Goal: Check status: Check status

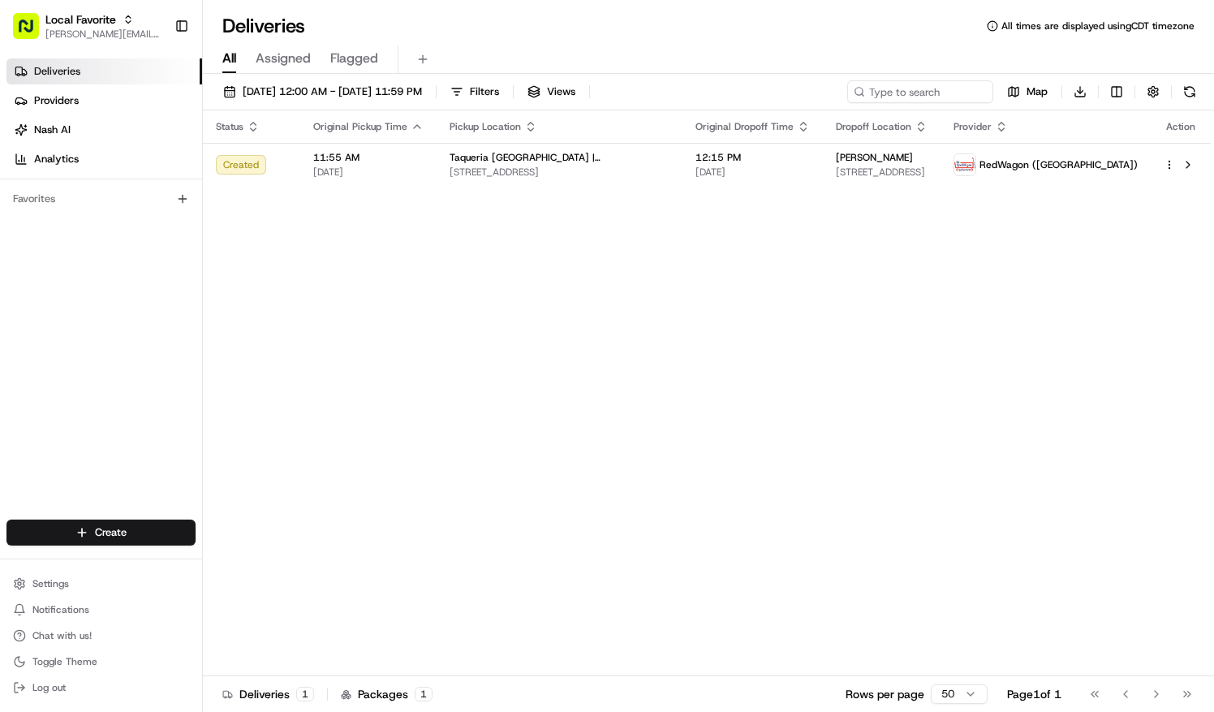
click at [321, 77] on div "[DATE] 12:00 AM - [DATE] 11:59 PM Filters Views Map Download Status Original Pi…" at bounding box center [708, 394] width 1011 height 641
click at [320, 96] on span "[DATE] 12:00 AM - [DATE] 11:59 PM" at bounding box center [332, 91] width 179 height 15
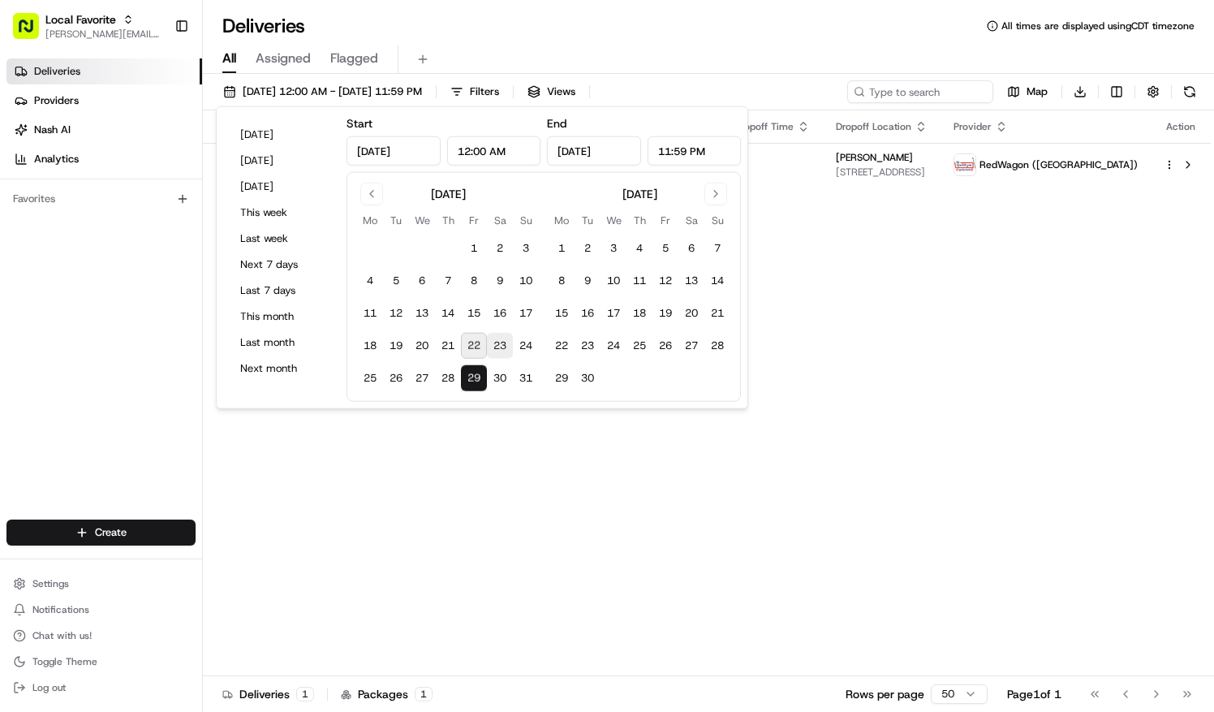
click at [497, 344] on button "23" at bounding box center [500, 346] width 26 height 26
type input "[DATE]"
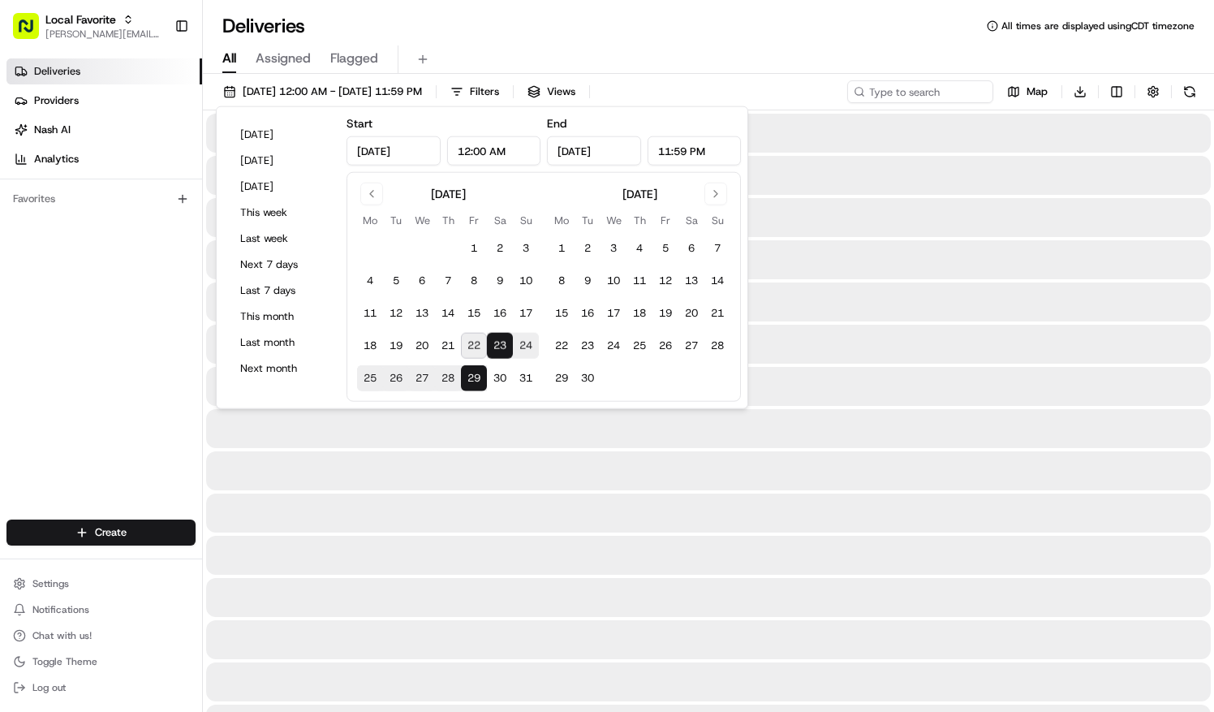
click at [497, 343] on button "23" at bounding box center [500, 346] width 26 height 26
type input "[DATE]"
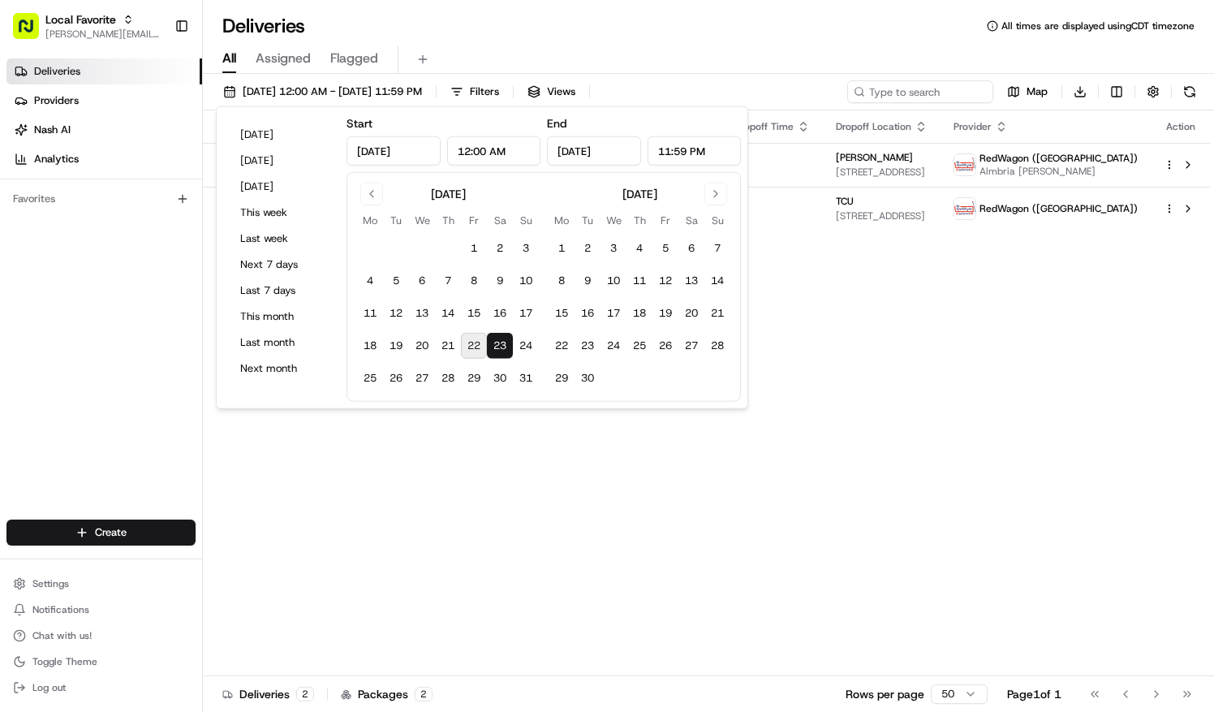
click at [518, 15] on div "Deliveries All times are displayed using CDT timezone" at bounding box center [708, 26] width 1011 height 26
